Goal: Task Accomplishment & Management: Use online tool/utility

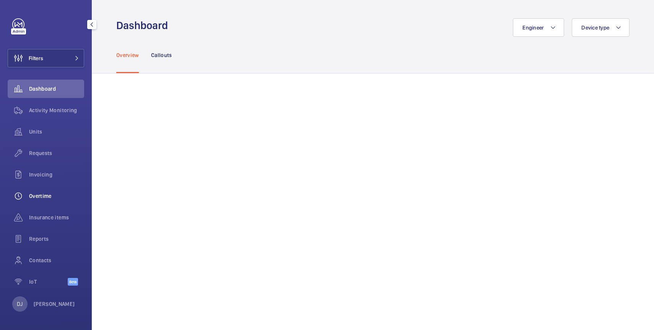
click at [54, 193] on span "Overtime" at bounding box center [56, 196] width 55 height 8
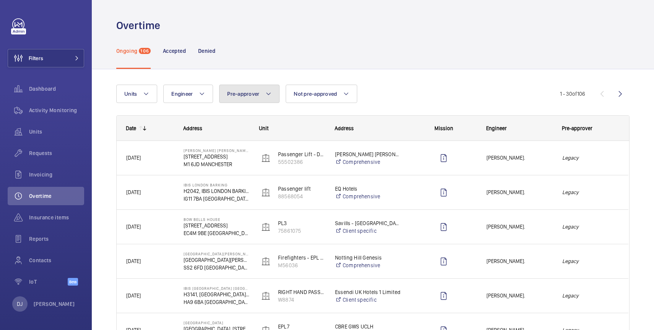
click at [238, 88] on button "Pre-approver" at bounding box center [249, 93] width 60 height 18
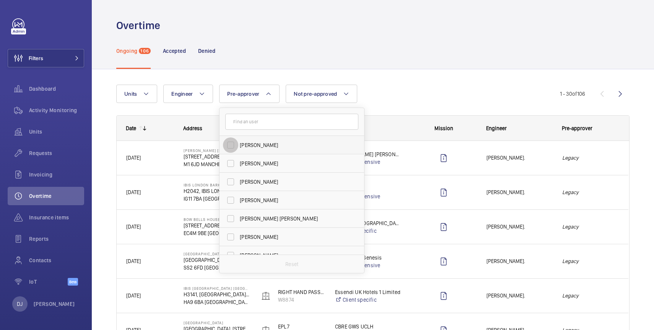
click at [230, 147] on input "[PERSON_NAME]" at bounding box center [230, 144] width 15 height 15
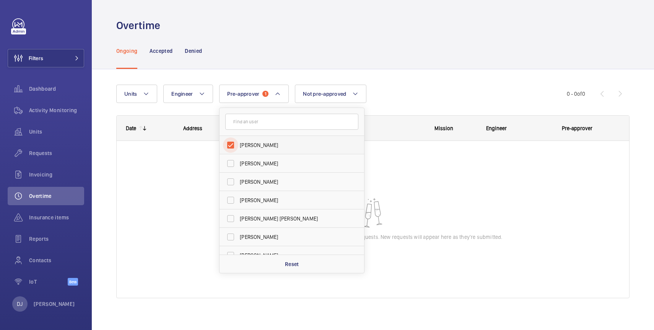
click at [231, 146] on input "[PERSON_NAME]" at bounding box center [230, 144] width 15 height 15
checkbox input "false"
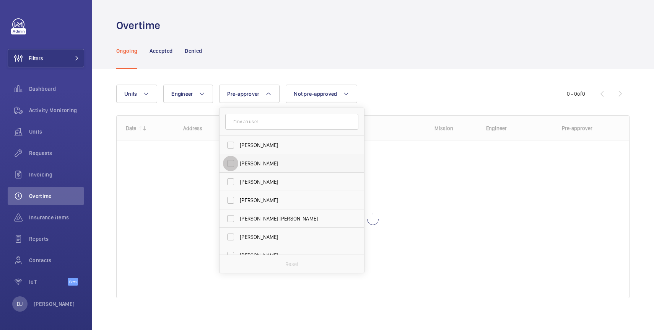
click at [231, 163] on input "[PERSON_NAME]" at bounding box center [230, 163] width 15 height 15
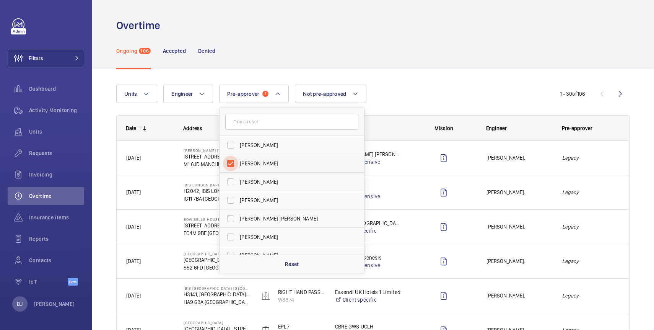
click at [231, 163] on input "[PERSON_NAME]" at bounding box center [230, 163] width 15 height 15
checkbox input "false"
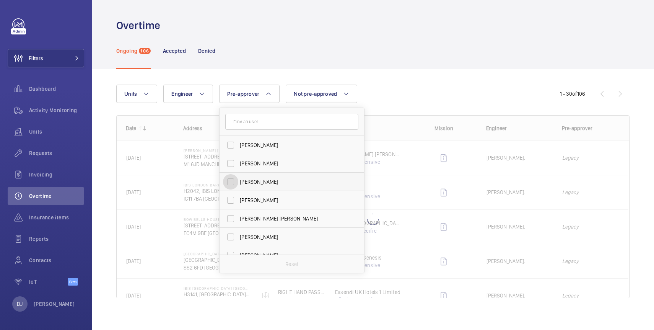
click at [231, 181] on input "[PERSON_NAME]" at bounding box center [230, 181] width 15 height 15
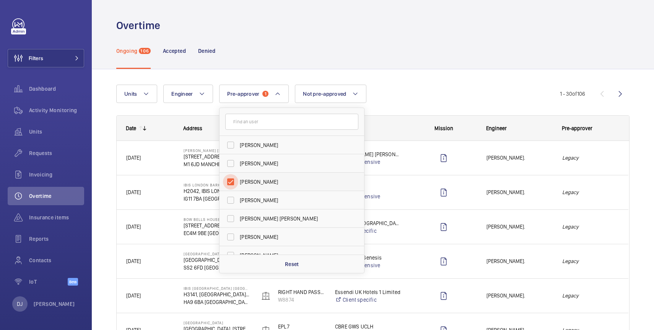
click at [231, 181] on input "[PERSON_NAME]" at bounding box center [230, 181] width 15 height 15
checkbox input "false"
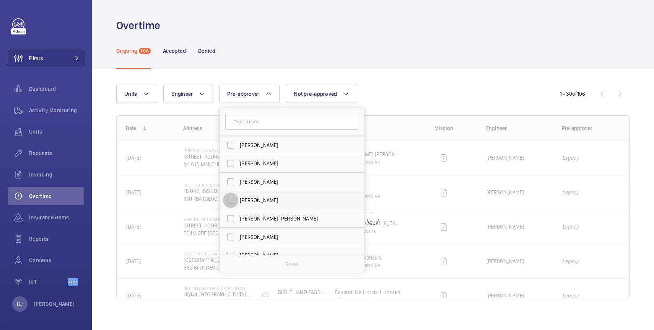
click at [231, 199] on input "[PERSON_NAME]" at bounding box center [230, 199] width 15 height 15
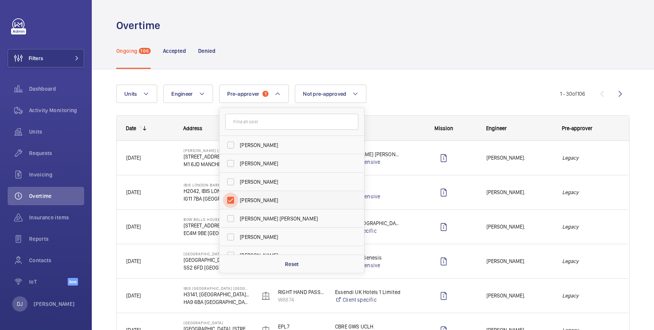
click at [231, 199] on input "[PERSON_NAME]" at bounding box center [230, 199] width 15 height 15
checkbox input "false"
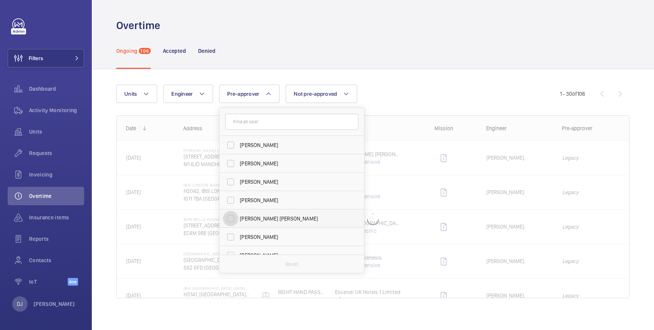
click at [232, 219] on input "[PERSON_NAME] [PERSON_NAME]" at bounding box center [230, 218] width 15 height 15
checkbox input "true"
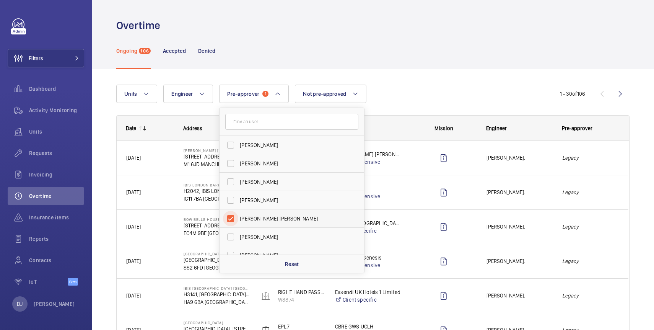
scroll to position [28, 0]
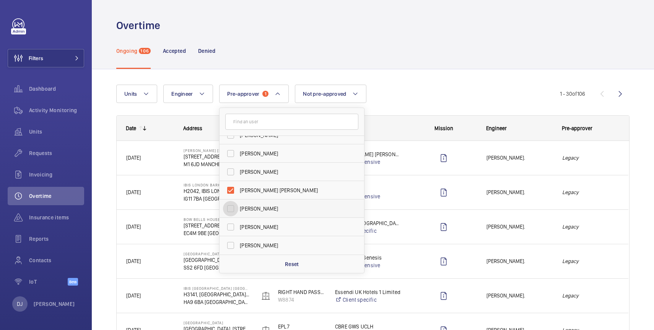
click at [231, 207] on input "[PERSON_NAME]" at bounding box center [230, 208] width 15 height 15
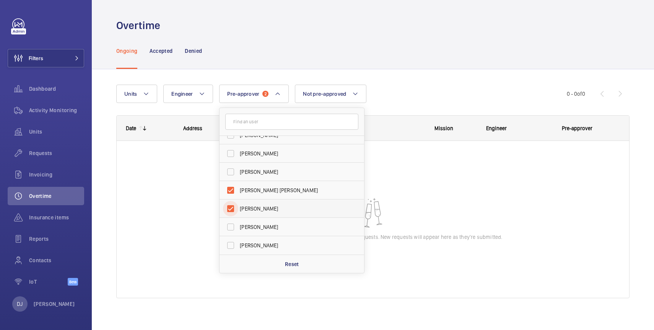
click at [231, 207] on input "[PERSON_NAME]" at bounding box center [230, 208] width 15 height 15
checkbox input "false"
click at [231, 191] on input "[PERSON_NAME] [PERSON_NAME]" at bounding box center [230, 189] width 15 height 15
checkbox input "false"
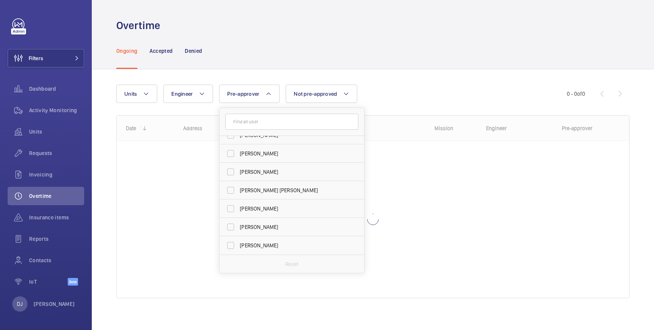
click at [248, 78] on div "Units Engineer Pre-approver [PERSON_NAME] [PERSON_NAME] [PERSON_NAME] [PERSON_N…" at bounding box center [372, 194] width 513 height 244
